Goal: Check status: Check status

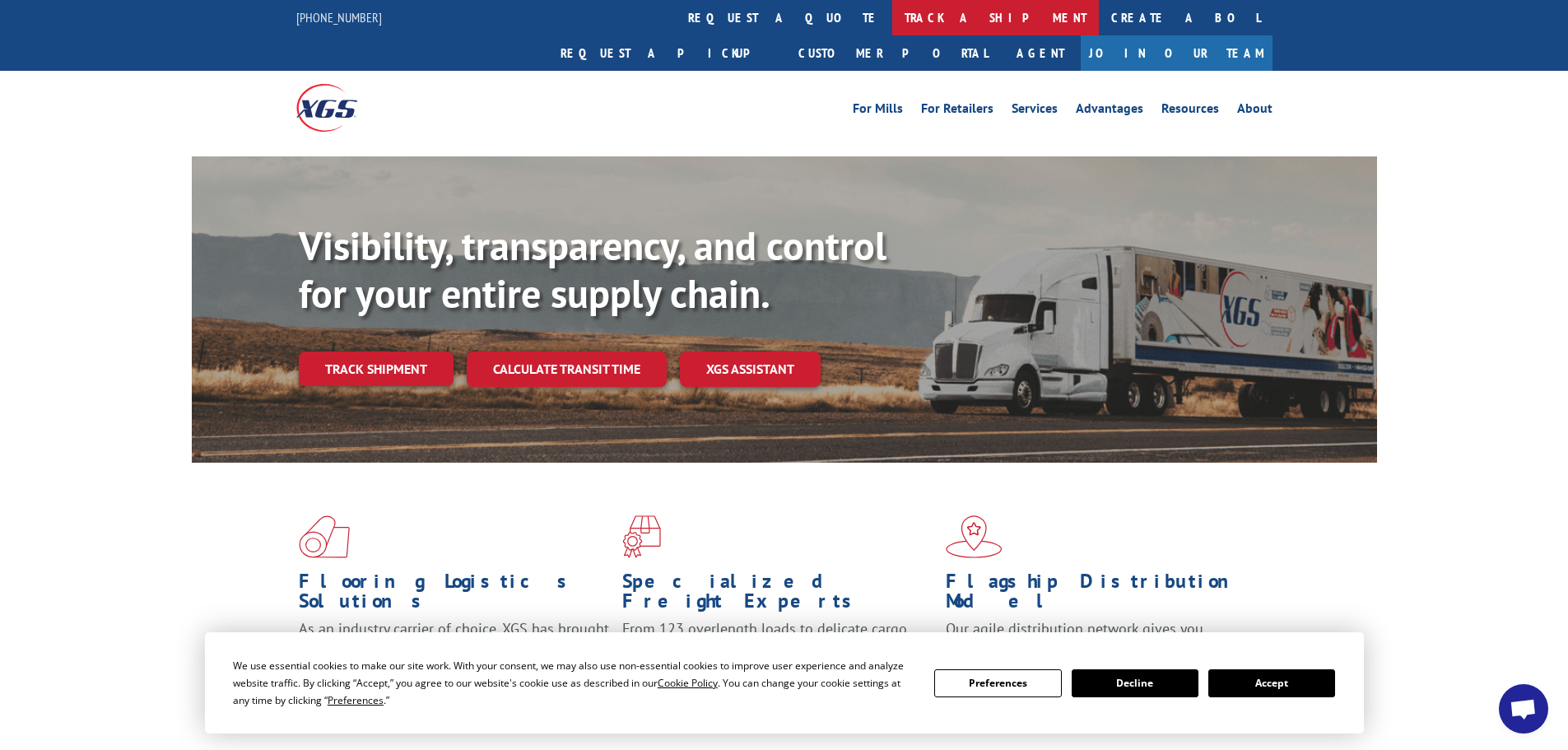
click at [892, 19] on link "track a shipment" at bounding box center [996, 18] width 206 height 35
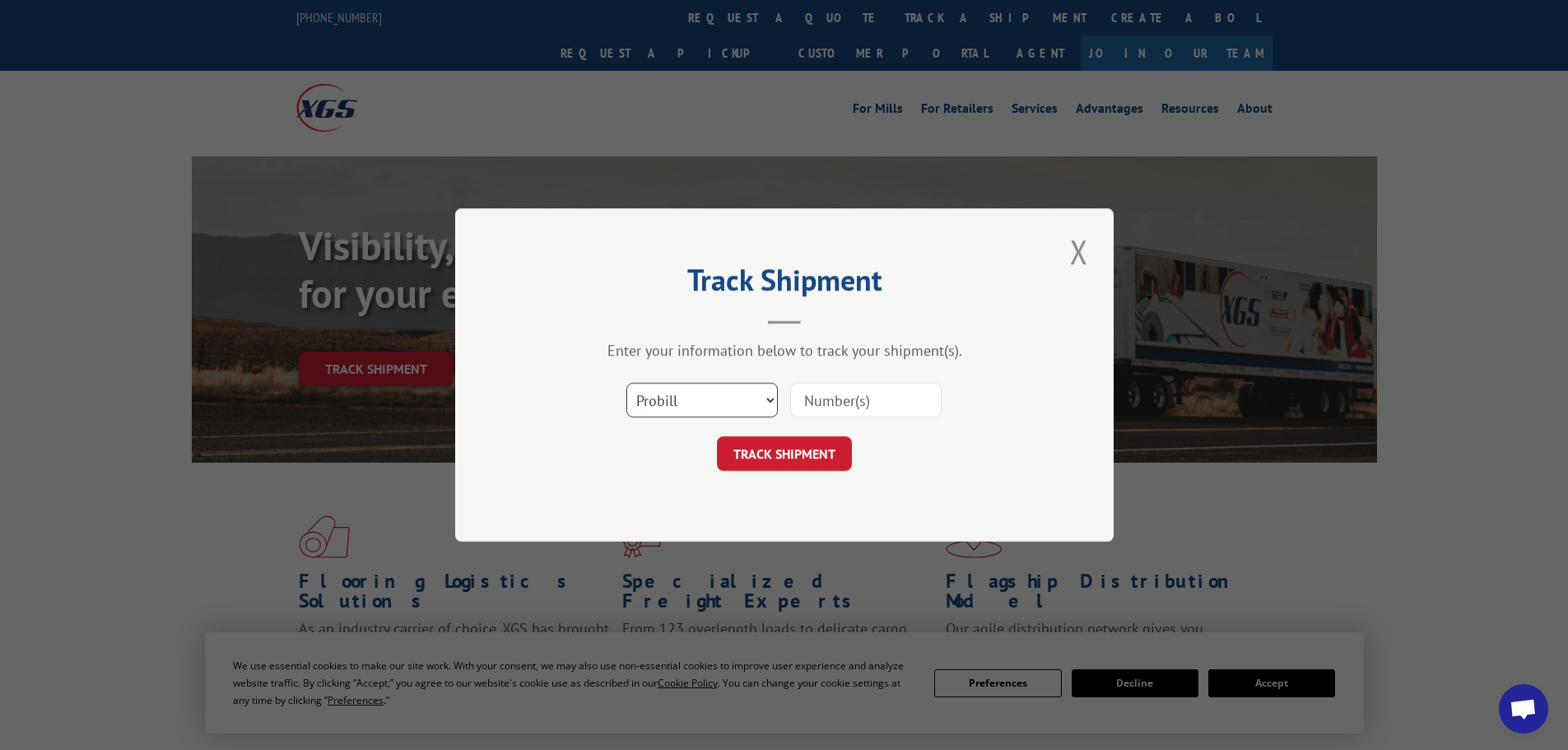
click at [668, 401] on select "Select category... Probill BOL PO" at bounding box center [702, 400] width 151 height 34
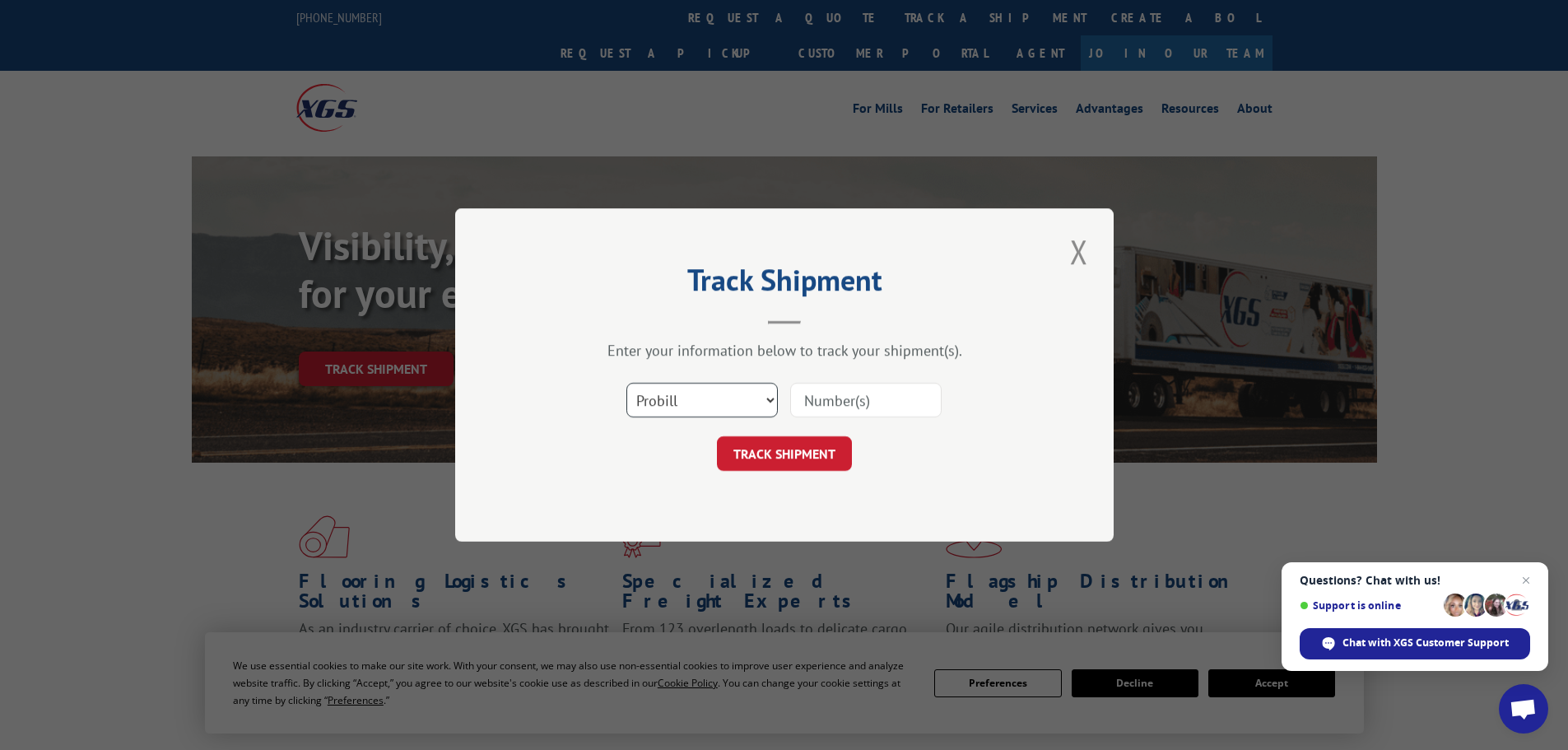
select select "po"
click at [626, 383] on select "Select category... Probill BOL PO" at bounding box center [702, 400] width 151 height 34
click at [888, 394] on input at bounding box center [865, 400] width 151 height 34
paste input "13504978"
type input "13504978"
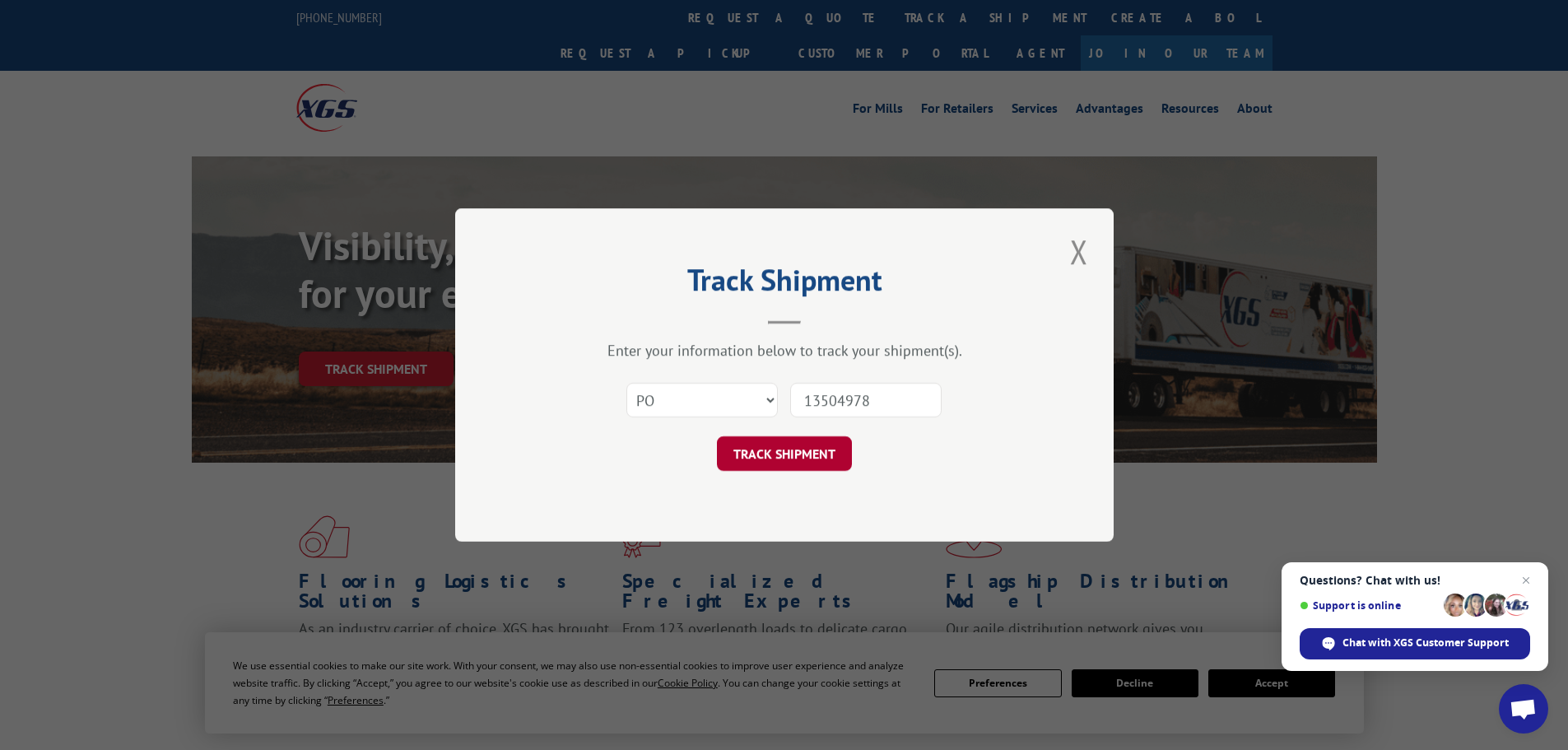
click at [793, 443] on button "TRACK SHIPMENT" at bounding box center [784, 454] width 135 height 34
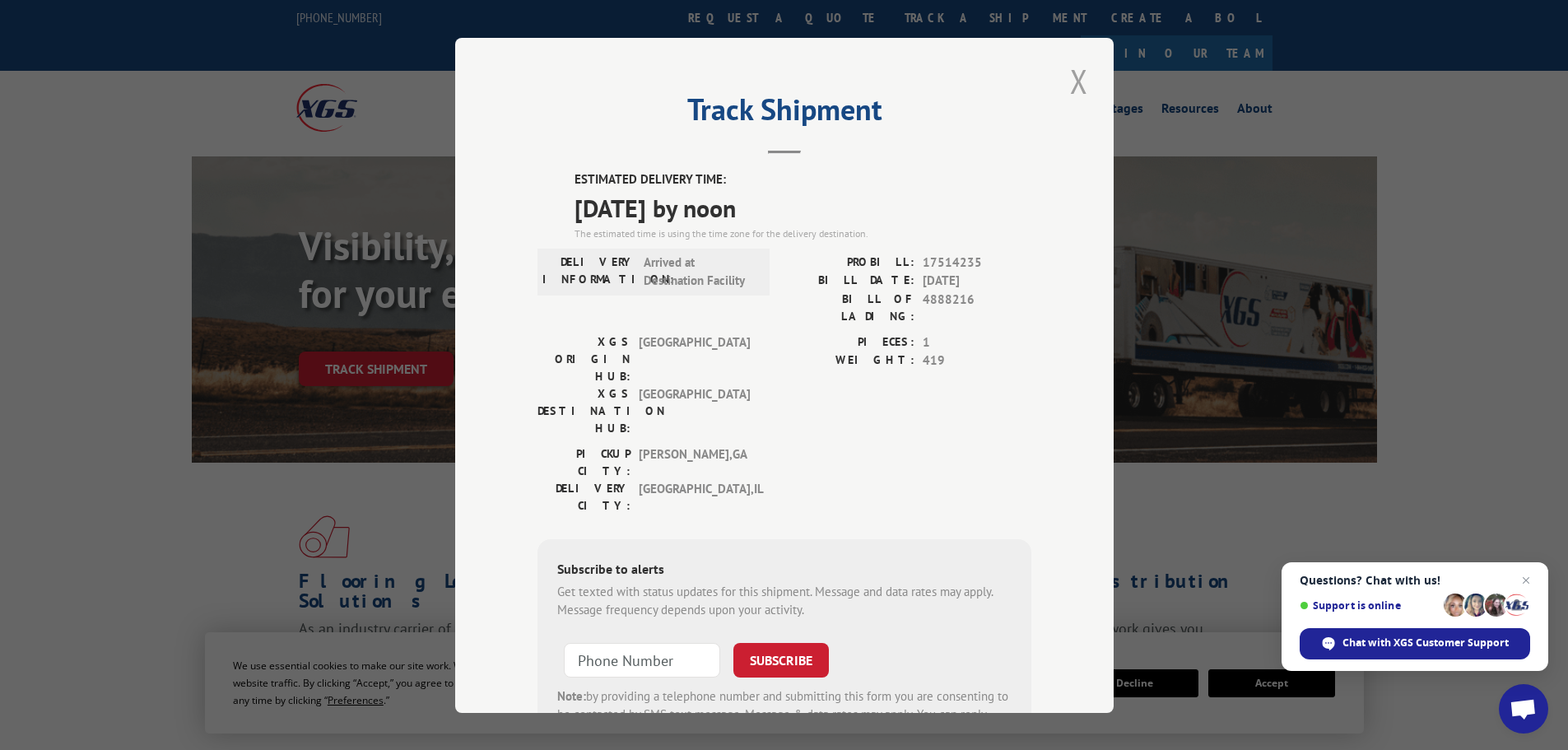
click at [1067, 80] on button "Close modal" at bounding box center [1079, 81] width 28 height 45
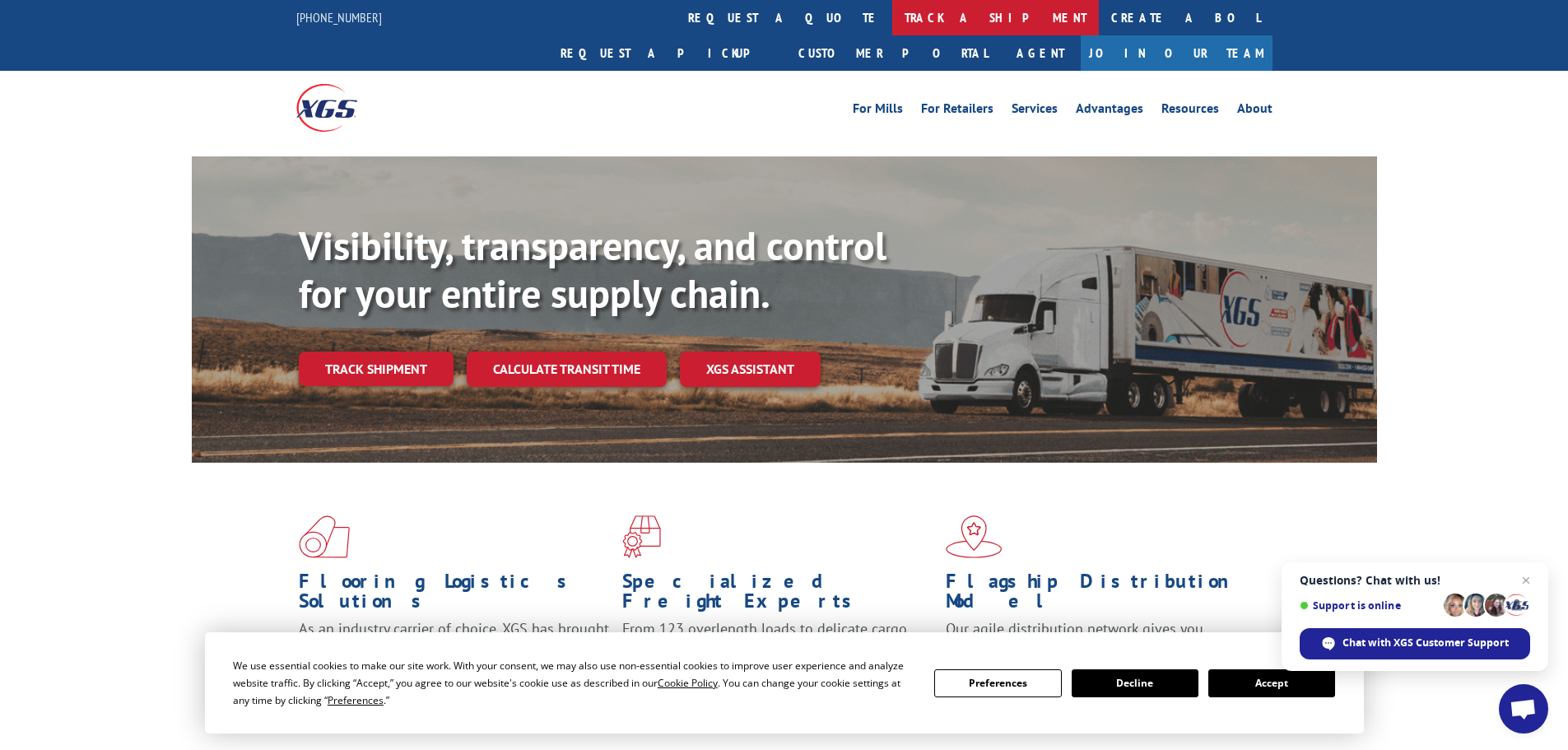
click at [892, 5] on link "track a shipment" at bounding box center [996, 18] width 206 height 35
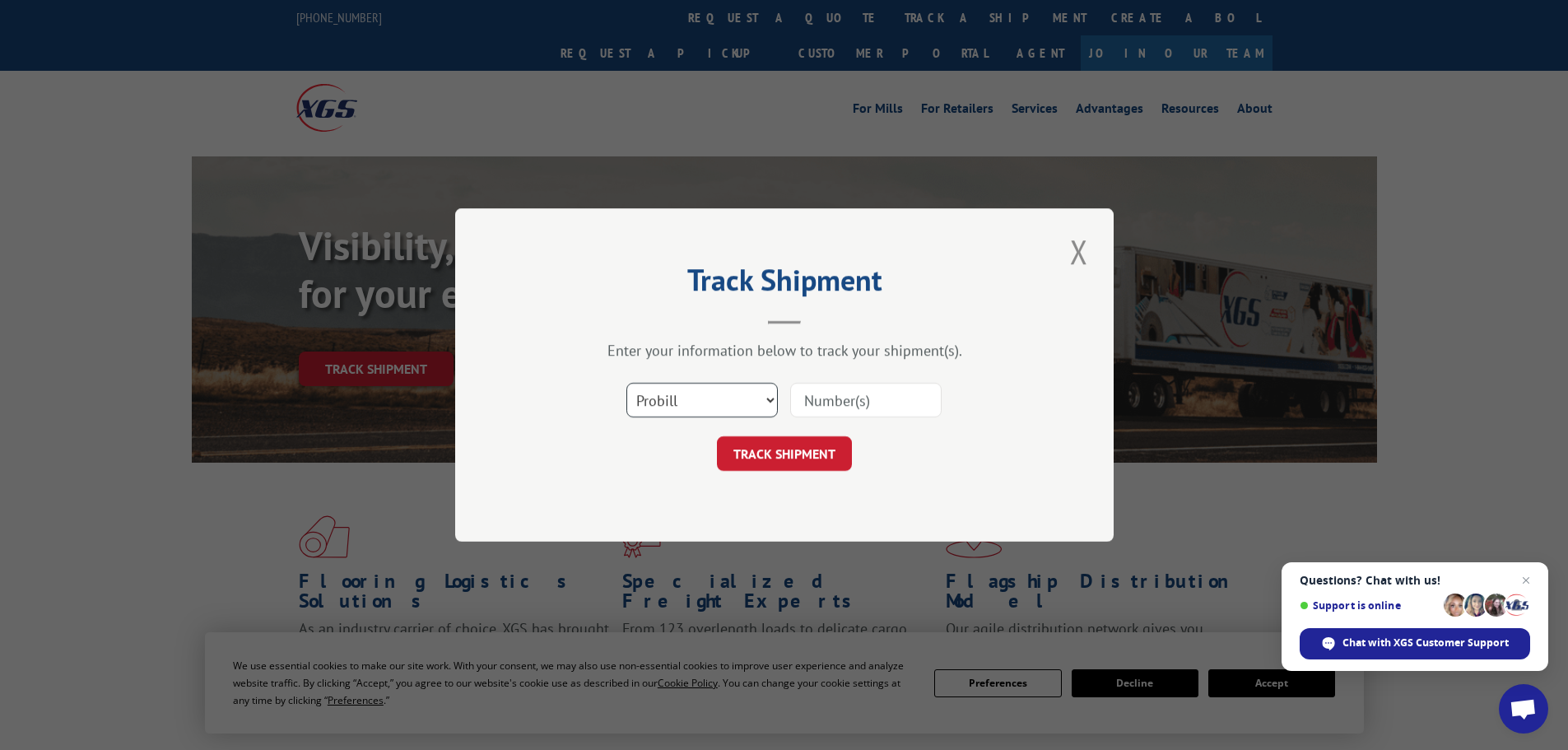
click at [656, 417] on select "Select category... Probill BOL PO" at bounding box center [702, 400] width 151 height 34
select select "bol"
click at [626, 383] on select "Select category... Probill BOL PO" at bounding box center [702, 400] width 151 height 34
click at [860, 401] on input at bounding box center [865, 400] width 151 height 34
paste input "13504971"
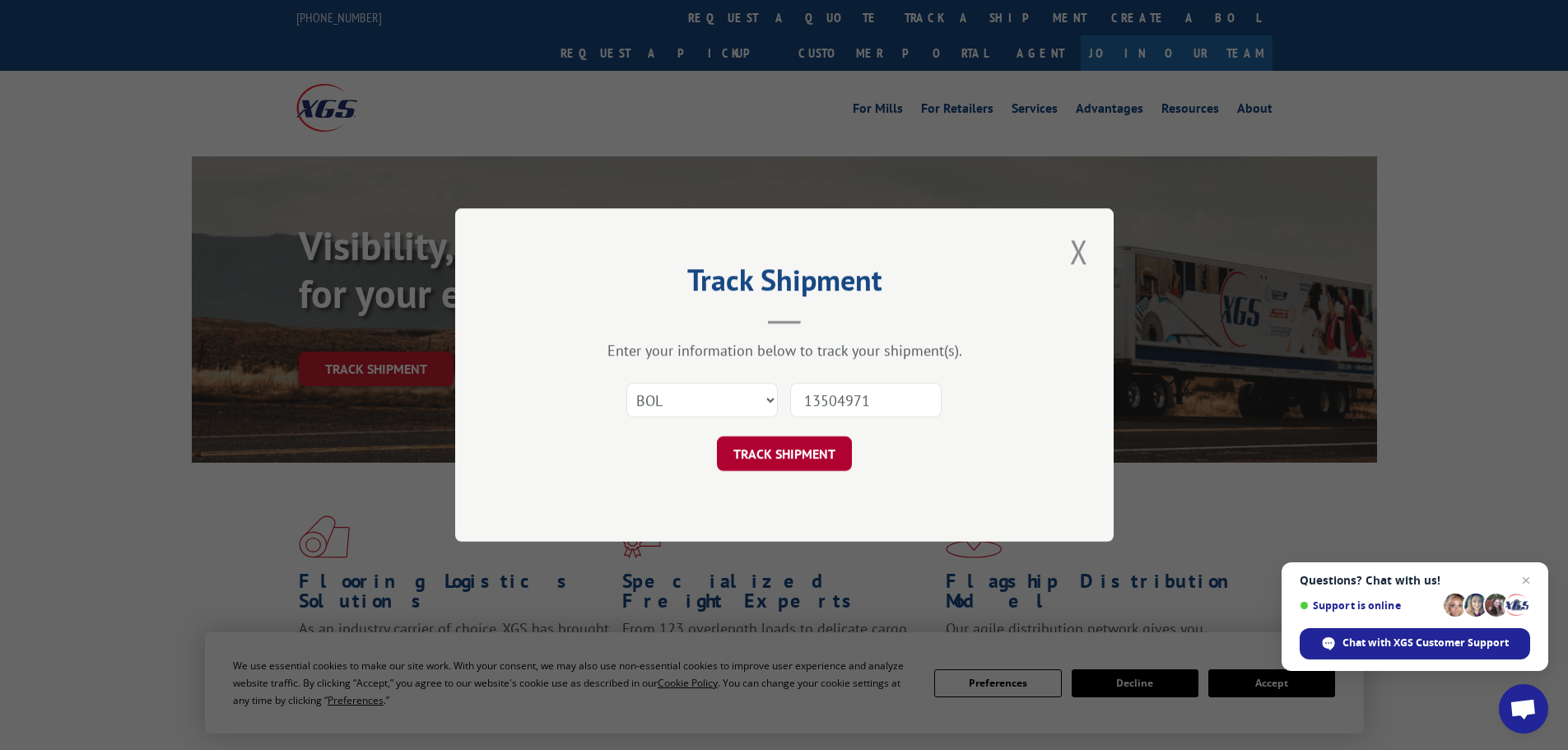
type input "13504971"
click at [794, 469] on button "TRACK SHIPMENT" at bounding box center [784, 454] width 135 height 34
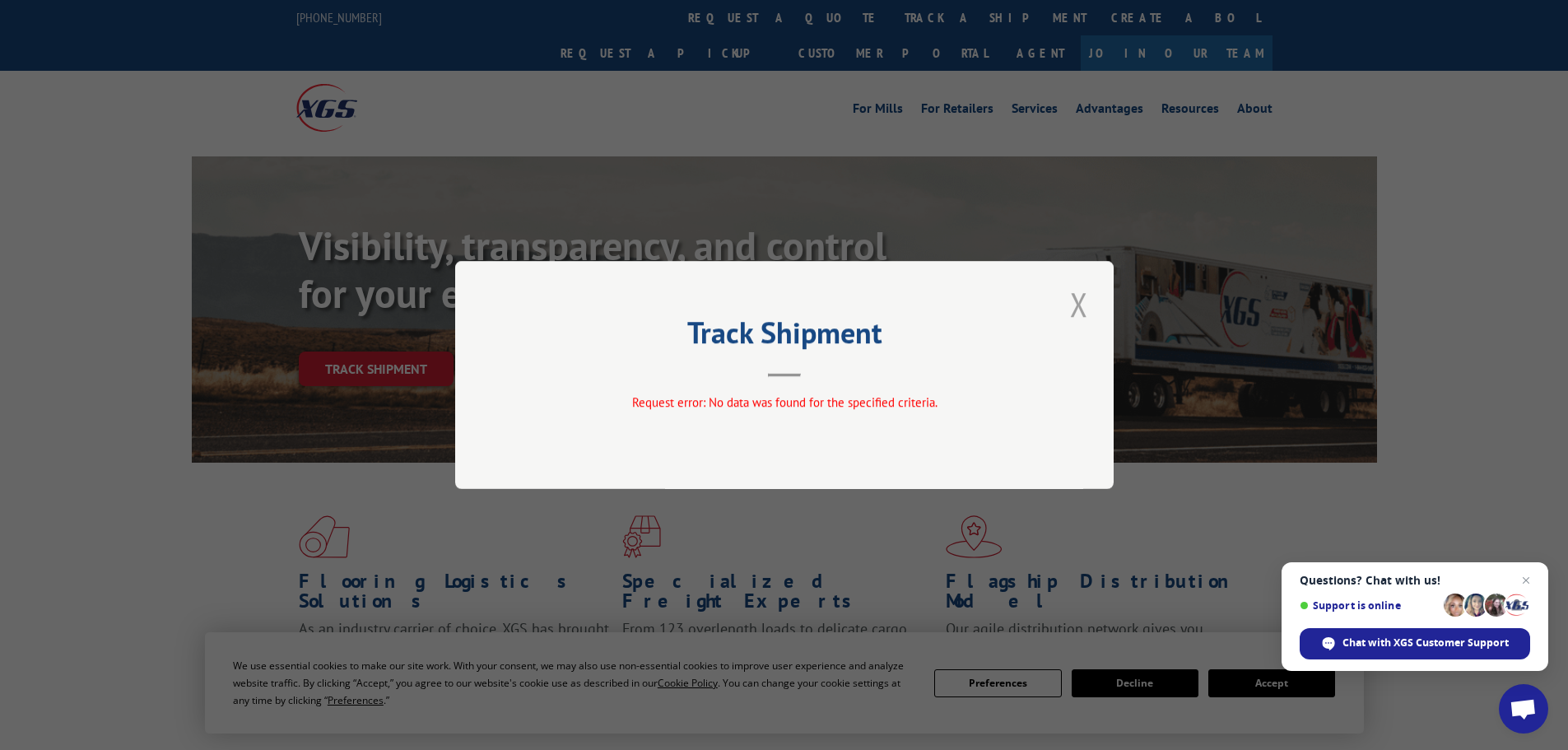
click at [1069, 307] on button "Close modal" at bounding box center [1079, 304] width 28 height 45
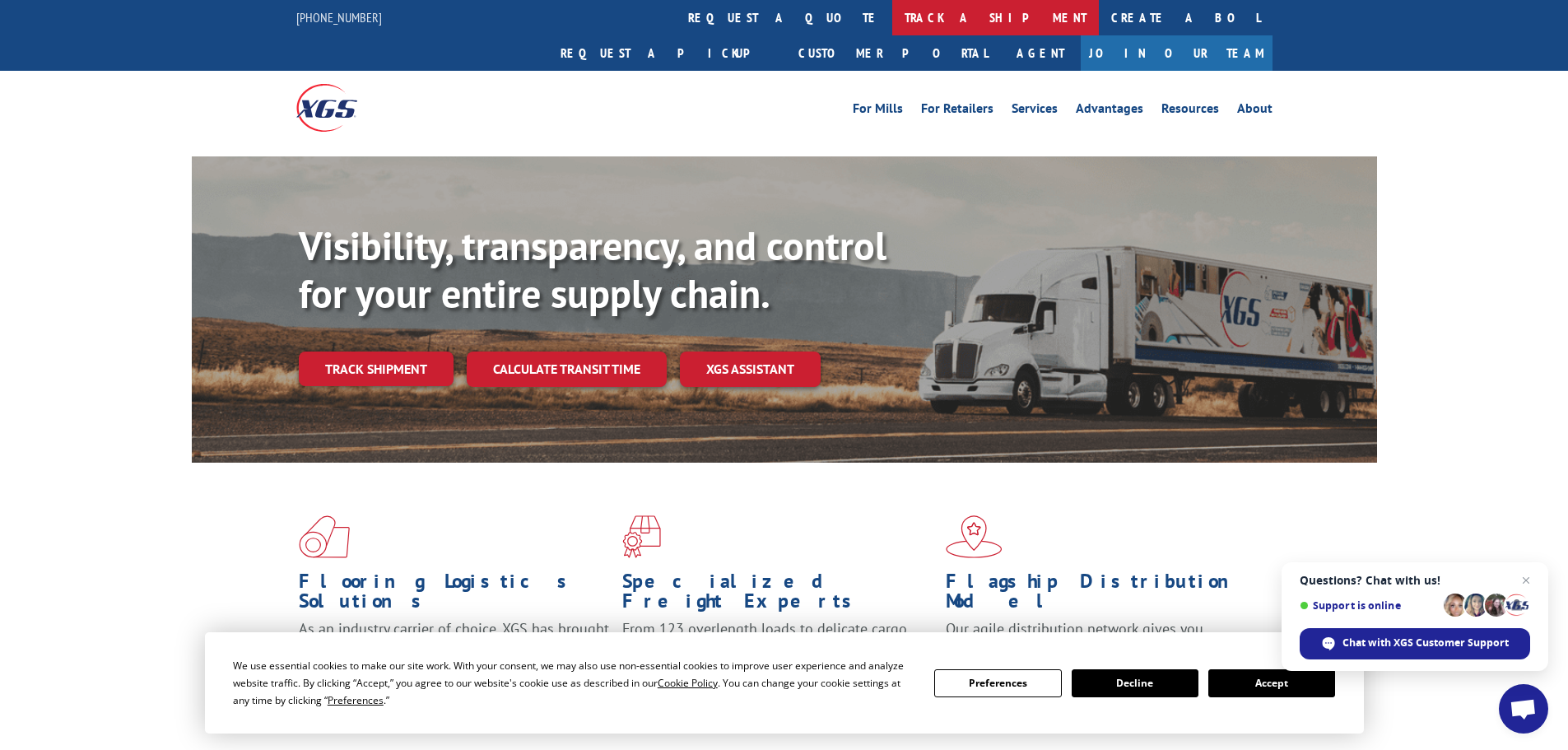
click at [892, 18] on link "track a shipment" at bounding box center [996, 18] width 206 height 35
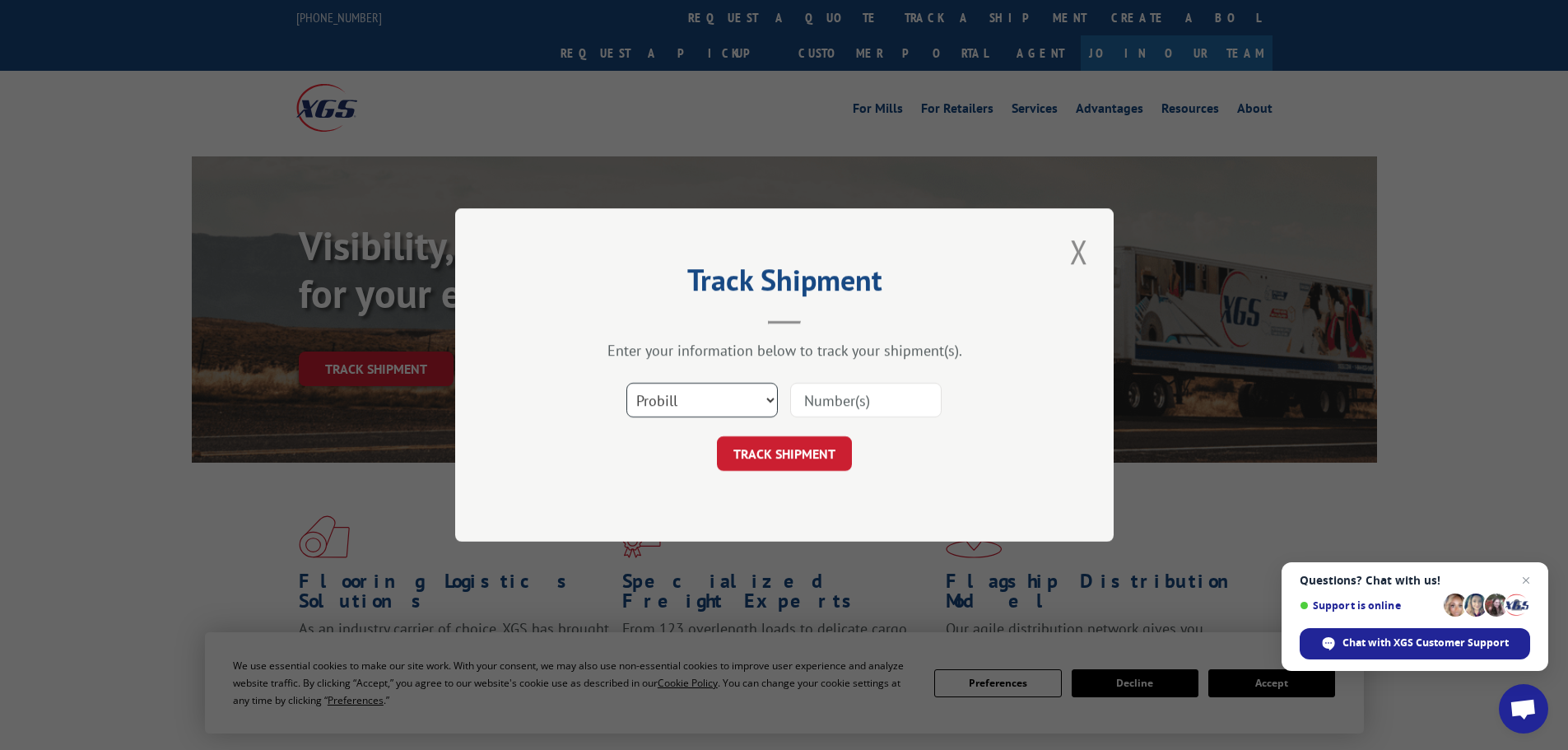
click at [672, 404] on select "Select category... Probill BOL PO" at bounding box center [702, 400] width 151 height 34
select select "bol"
click at [626, 383] on select "Select category... Probill BOL PO" at bounding box center [702, 400] width 151 height 34
click at [832, 403] on input at bounding box center [865, 400] width 151 height 34
paste input "423985"
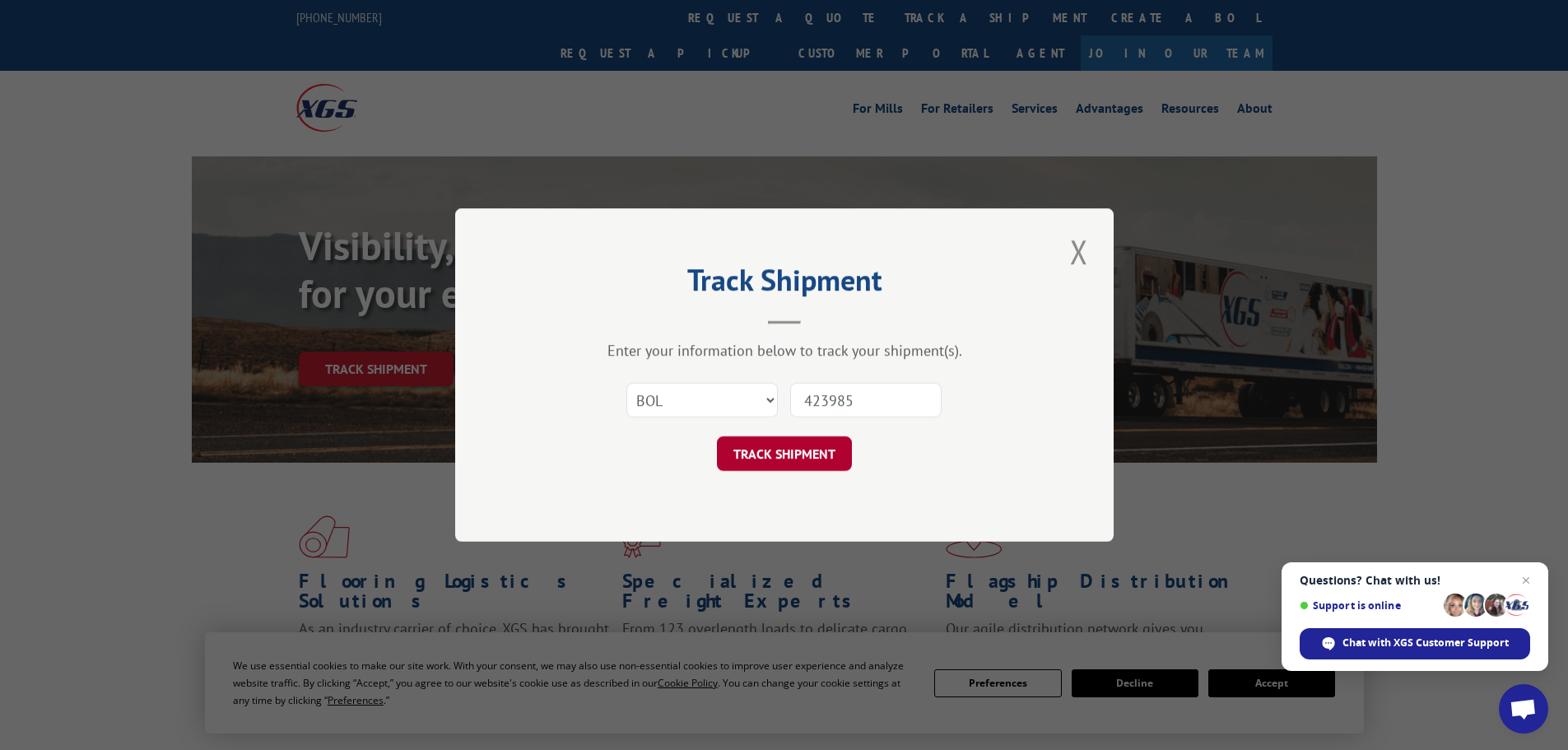
type input "423985"
click at [776, 448] on button "TRACK SHIPMENT" at bounding box center [784, 454] width 135 height 34
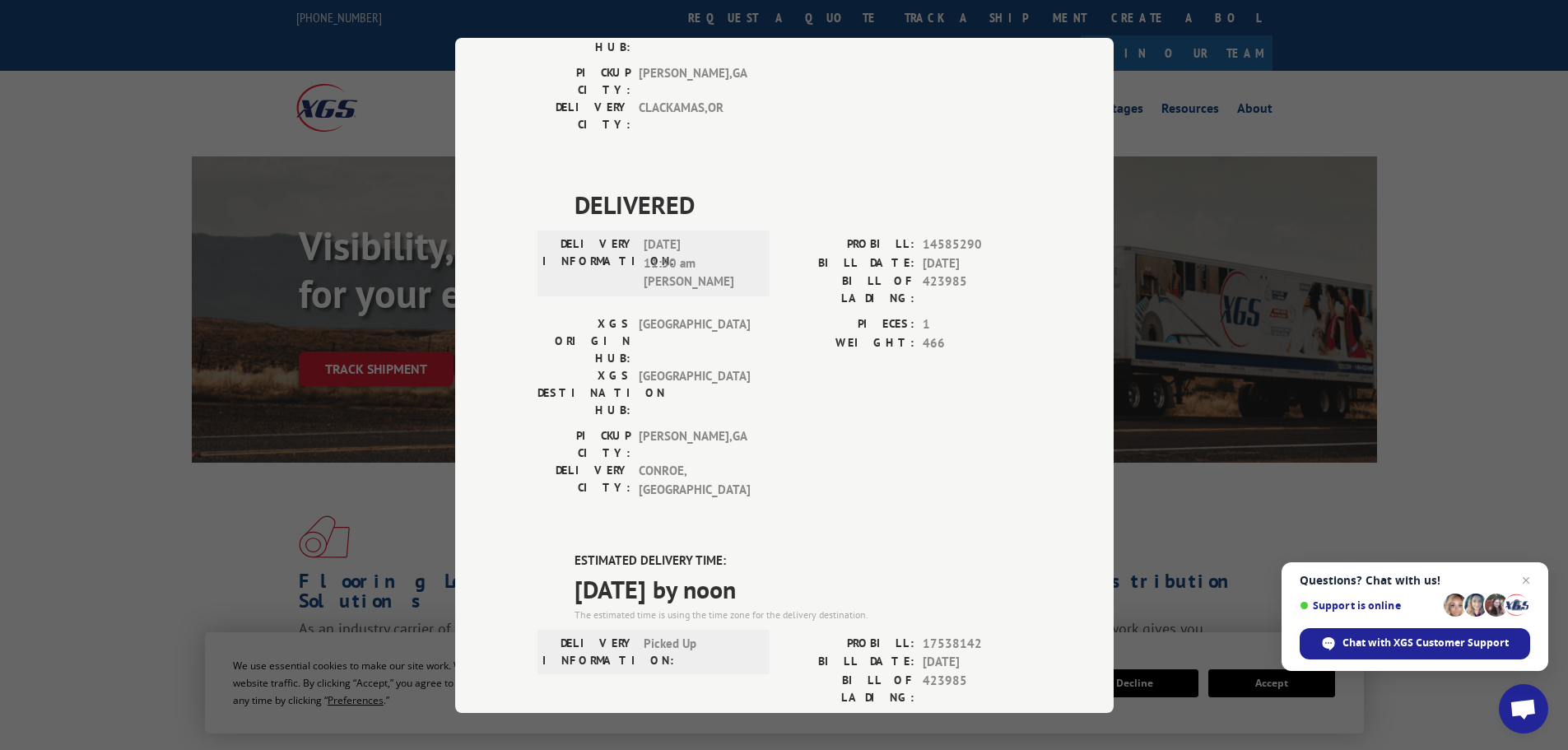
scroll to position [165, 0]
